Goal: Information Seeking & Learning: Learn about a topic

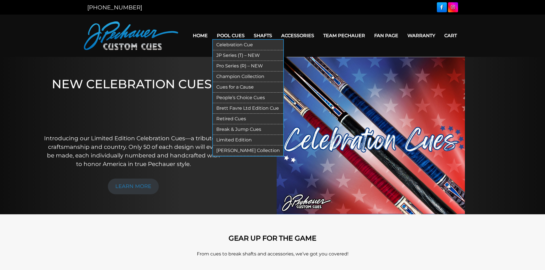
click at [232, 34] on link "Pool Cues" at bounding box center [230, 35] width 37 height 15
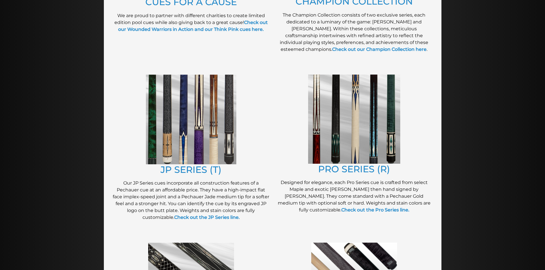
scroll to position [240, 0]
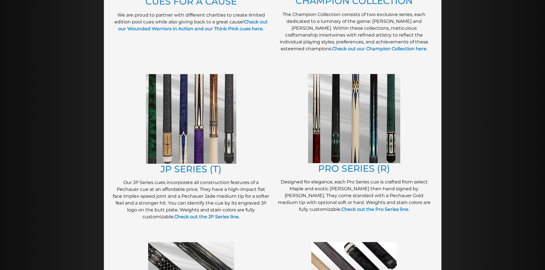
click at [357, 146] on img at bounding box center [354, 118] width 92 height 89
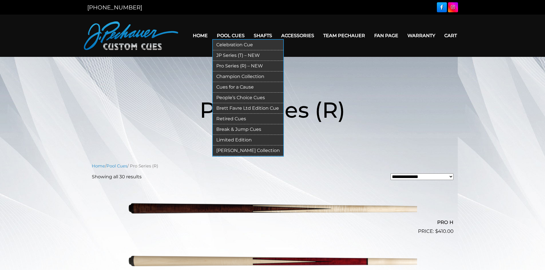
click at [239, 108] on link "Brett Favre Ltd Edition Cue" at bounding box center [248, 108] width 70 height 11
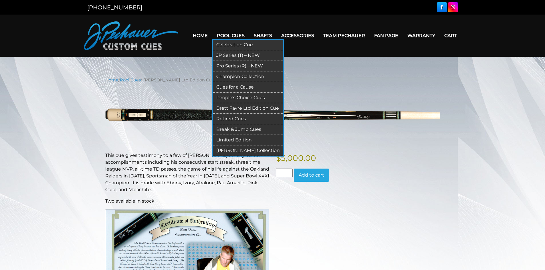
click at [234, 58] on link "JP Series (T) – NEW" at bounding box center [248, 55] width 70 height 11
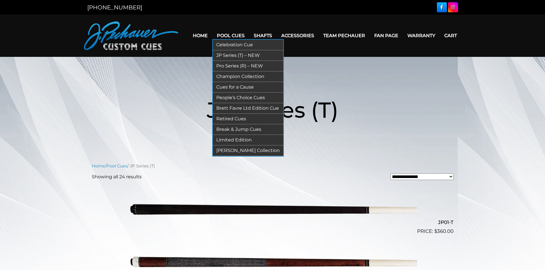
click at [226, 63] on link "Pro Series (R) – NEW" at bounding box center [248, 66] width 70 height 11
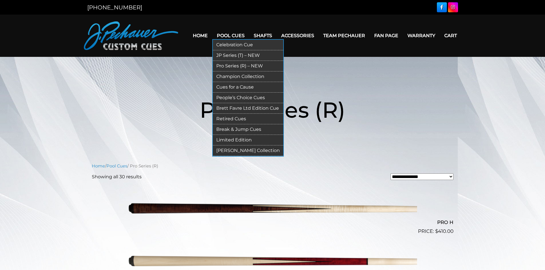
click at [227, 75] on link "Champion Collection" at bounding box center [248, 77] width 70 height 11
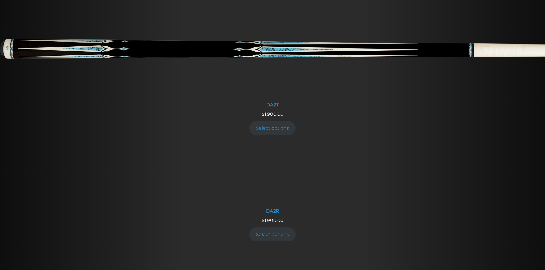
scroll to position [847, 0]
